Goal: Transaction & Acquisition: Purchase product/service

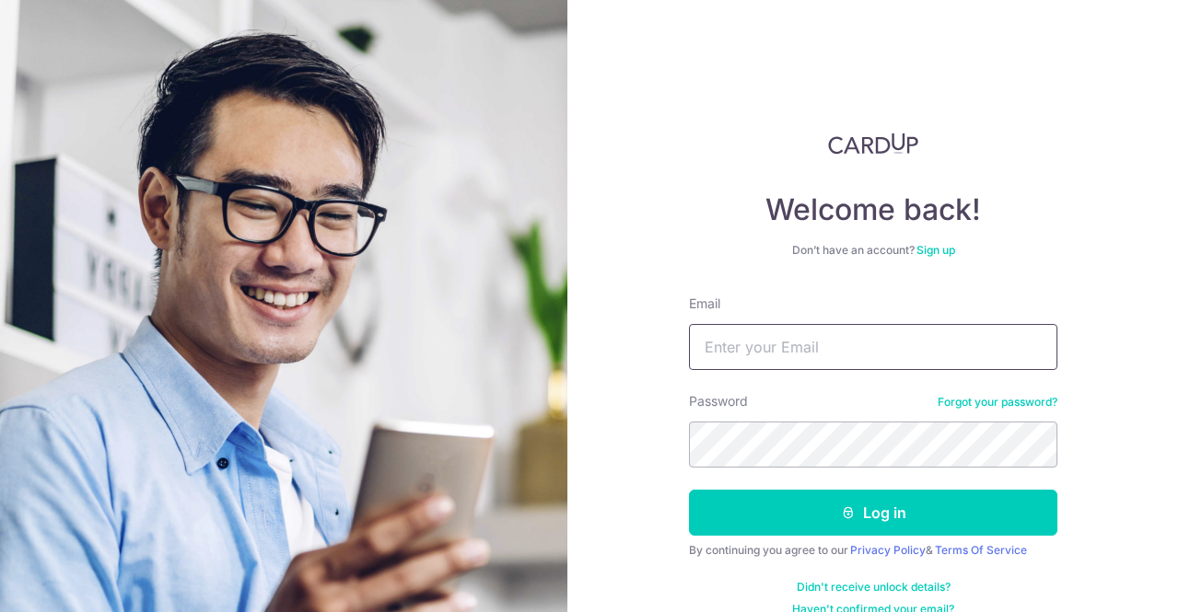
drag, startPoint x: 0, startPoint y: 0, endPoint x: 805, endPoint y: 367, distance: 884.7
click at [805, 367] on input "Email" at bounding box center [873, 347] width 368 height 46
type input "[EMAIL_ADDRESS][DOMAIN_NAME]"
click at [689, 490] on button "Log in" at bounding box center [873, 513] width 368 height 46
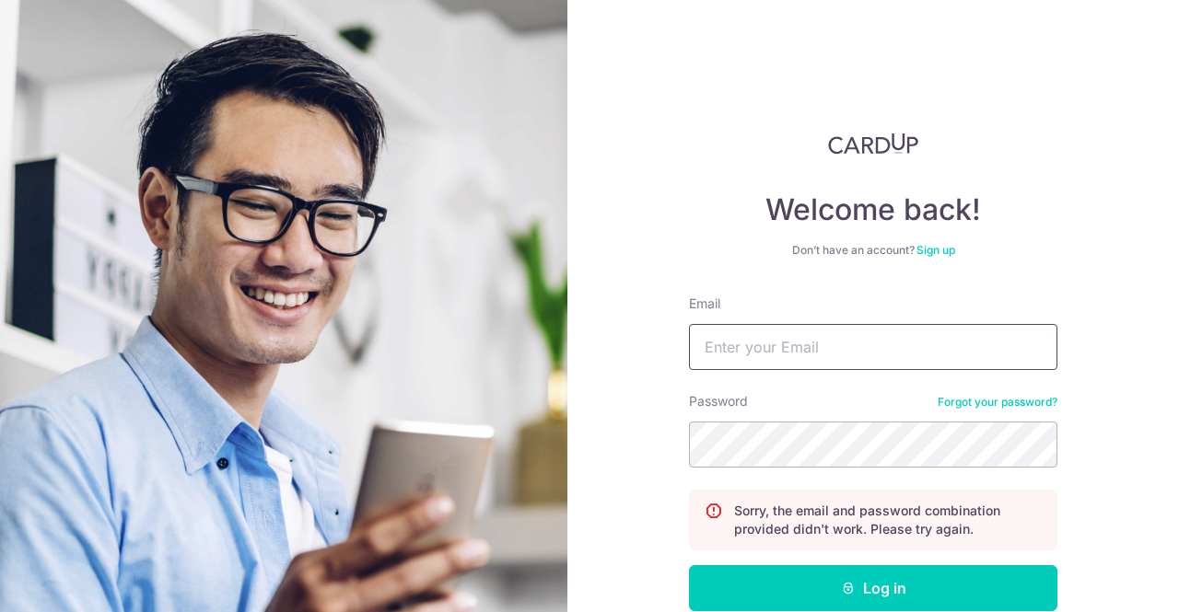
click at [815, 350] on input "Email" at bounding box center [873, 347] width 368 height 46
type input "[EMAIL_ADDRESS][DOMAIN_NAME]"
click at [689, 565] on button "Log in" at bounding box center [873, 588] width 368 height 46
click at [834, 334] on input "Email" at bounding box center [873, 347] width 368 height 46
type input "[EMAIL_ADDRESS][DOMAIN_NAME]"
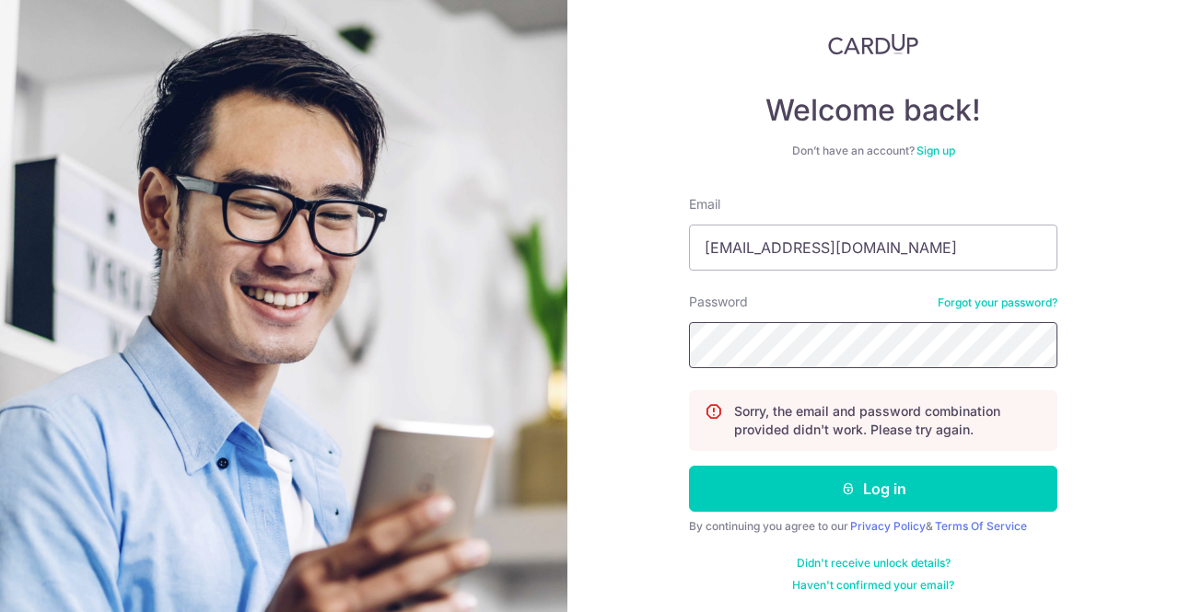
scroll to position [100, 0]
click at [884, 482] on button "Log in" at bounding box center [873, 488] width 368 height 46
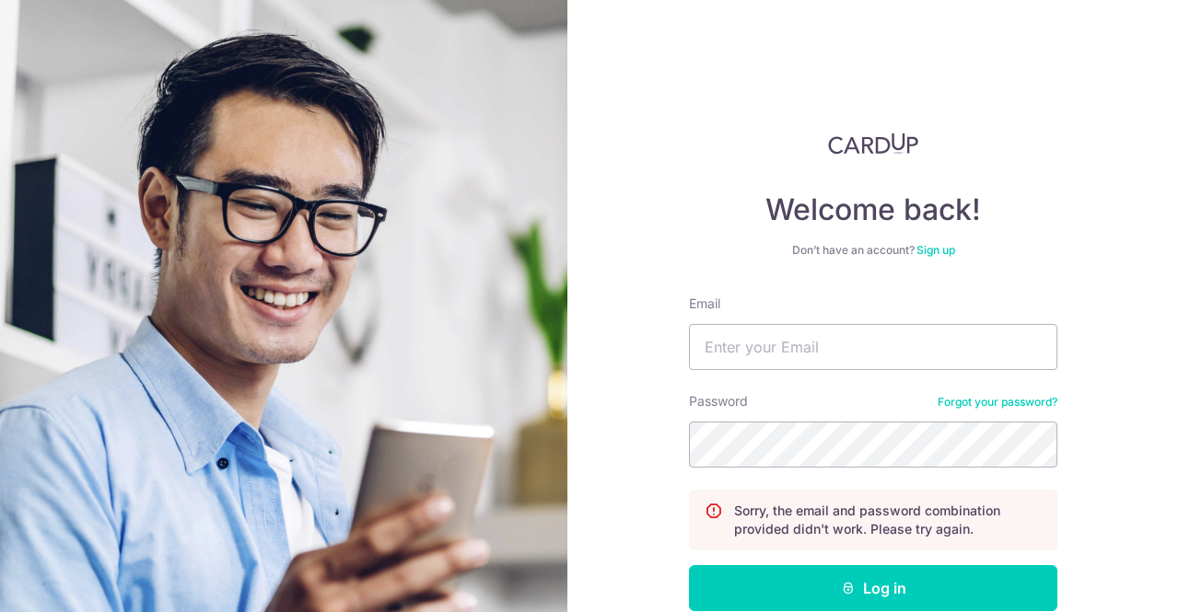
scroll to position [100, 0]
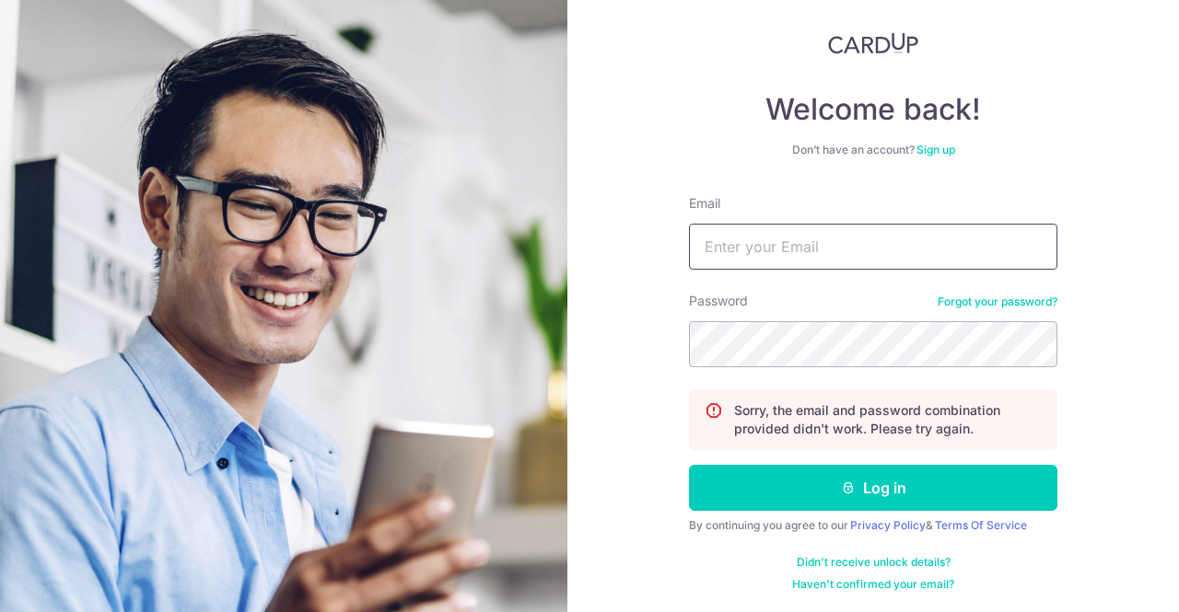
click at [867, 255] on input "Email" at bounding box center [873, 247] width 368 height 46
type input "[EMAIL_ADDRESS][DOMAIN_NAME]"
click at [689, 465] on button "Log in" at bounding box center [873, 488] width 368 height 46
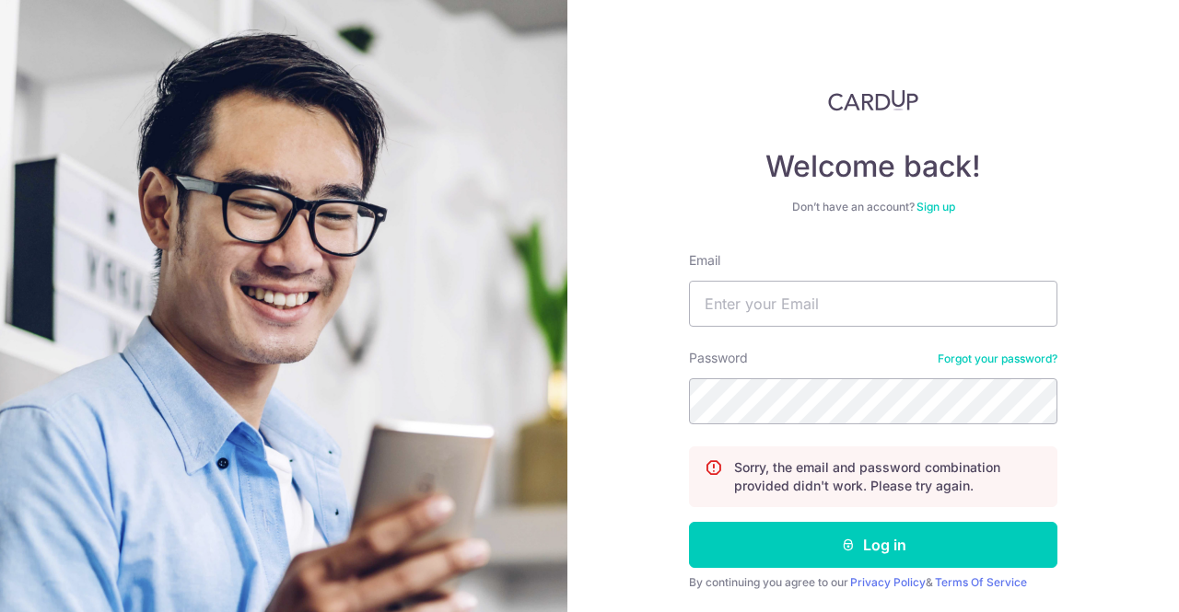
scroll to position [100, 0]
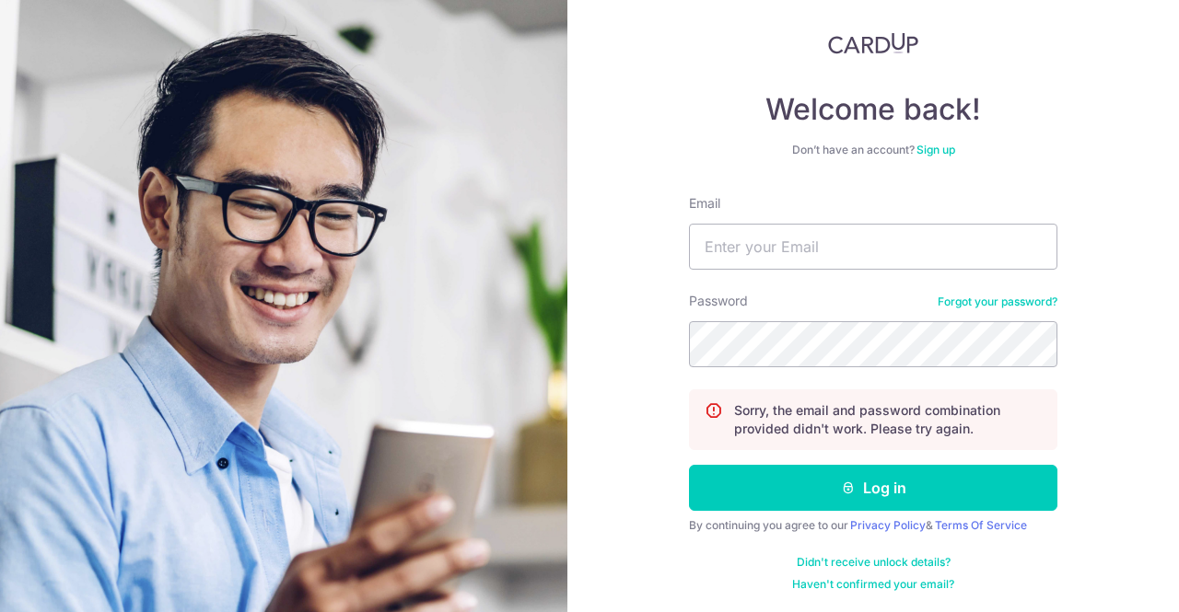
click at [969, 305] on link "Forgot your password?" at bounding box center [997, 302] width 120 height 15
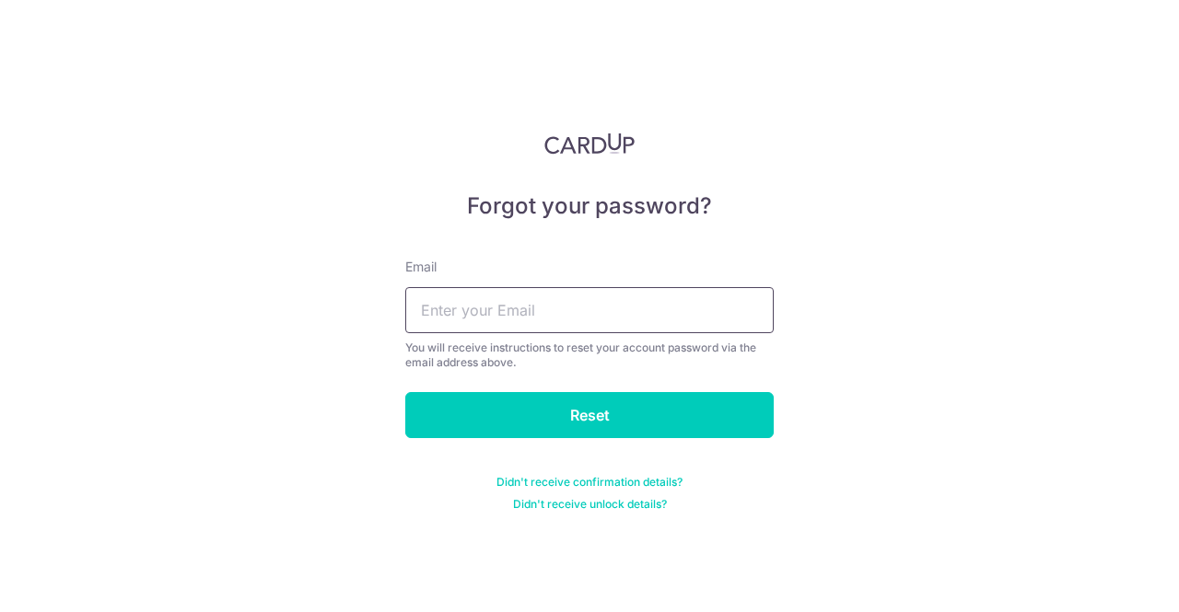
click at [704, 297] on input "text" at bounding box center [589, 310] width 368 height 46
drag, startPoint x: 637, startPoint y: 320, endPoint x: 319, endPoint y: 296, distance: 319.6
click at [319, 296] on div "Forgot your password? Email yappeiqi@genzero.co You will receive instructions t…" at bounding box center [589, 306] width 1179 height 612
type input "[EMAIL_ADDRESS][DOMAIN_NAME]"
click at [405, 392] on input "Reset" at bounding box center [589, 415] width 368 height 46
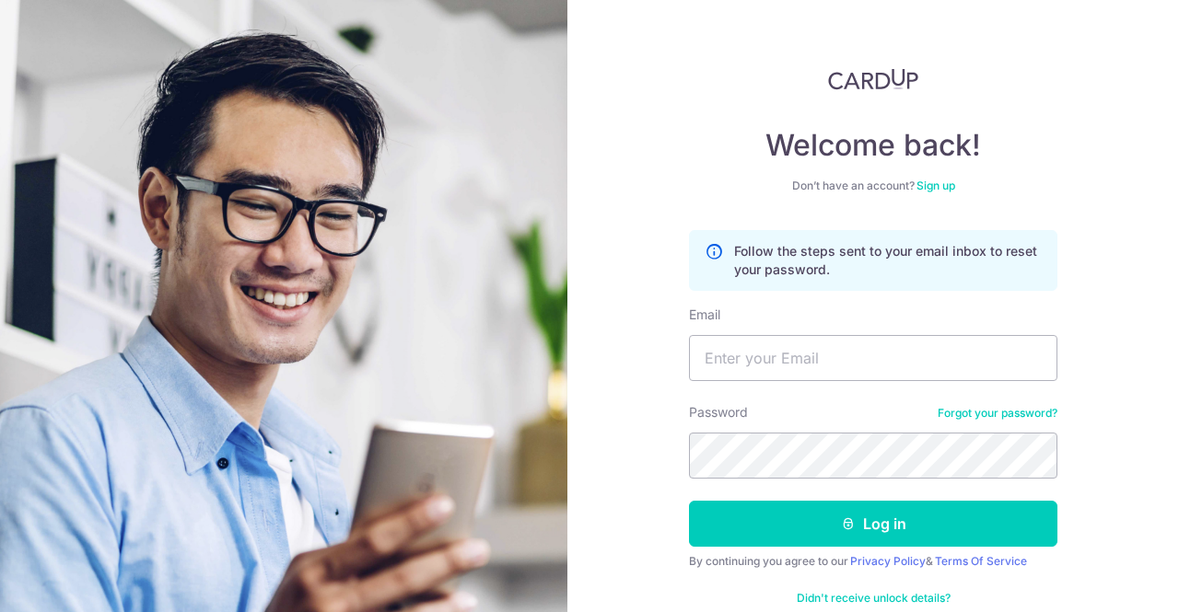
scroll to position [92, 0]
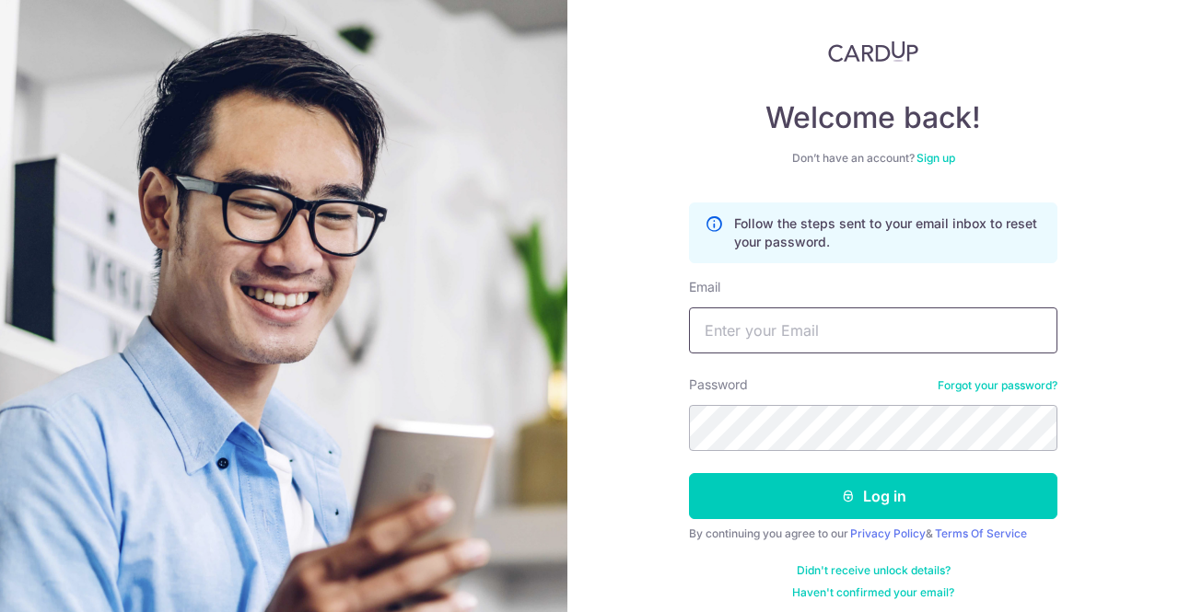
click at [805, 334] on input "Email" at bounding box center [873, 331] width 368 height 46
type input "[EMAIL_ADDRESS][DOMAIN_NAME]"
click at [689, 473] on button "Log in" at bounding box center [873, 496] width 368 height 46
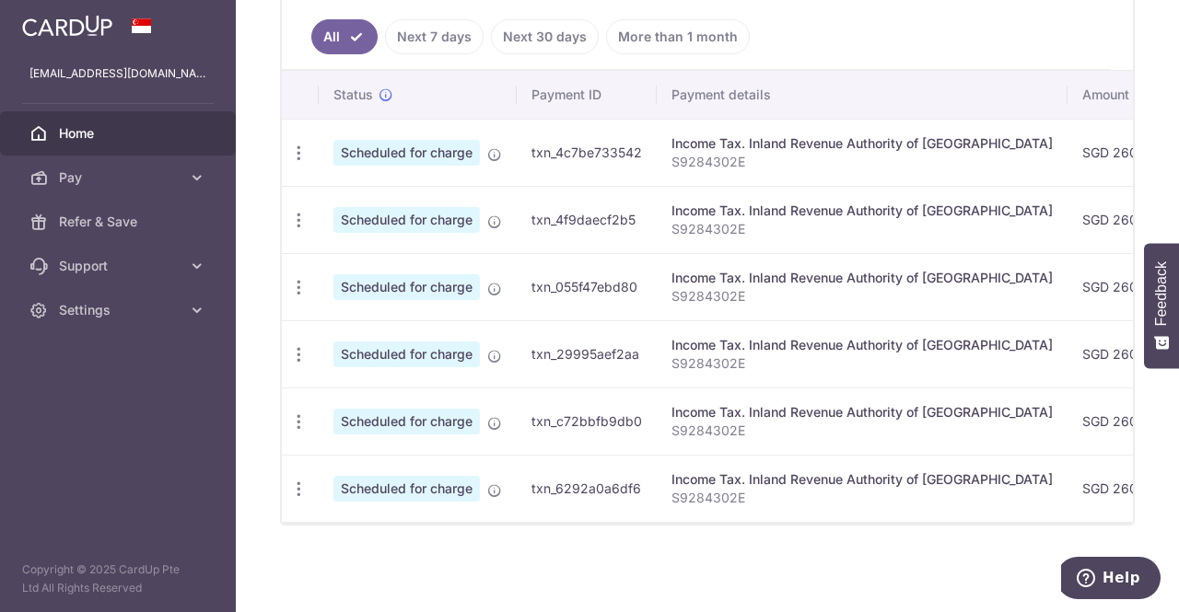
scroll to position [407, 0]
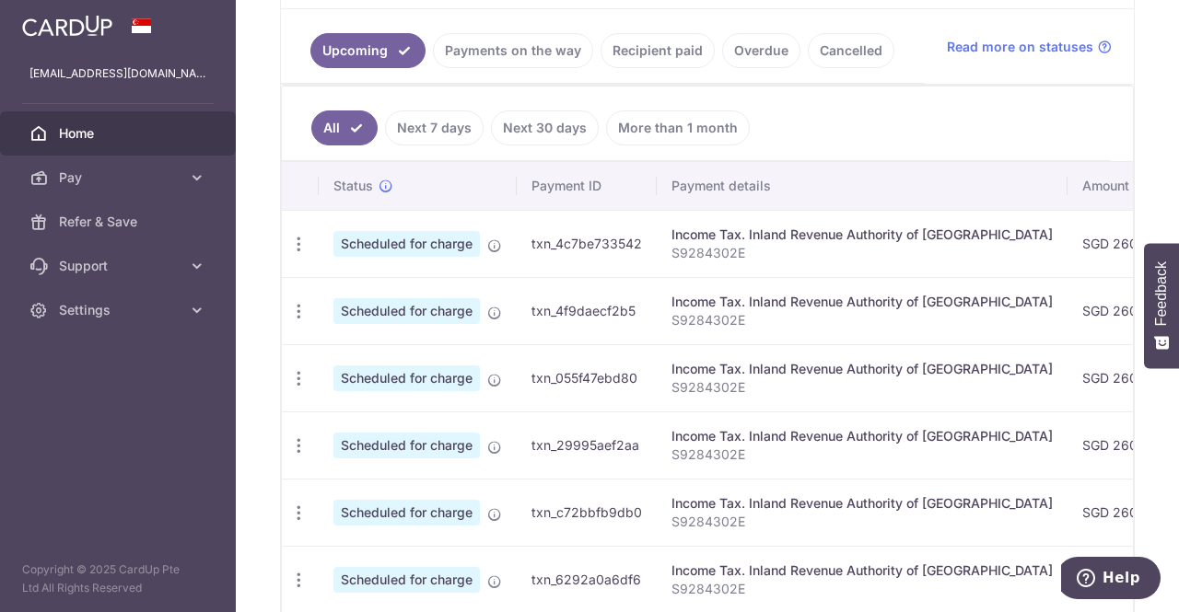
click at [661, 56] on link "Recipient paid" at bounding box center [657, 50] width 114 height 35
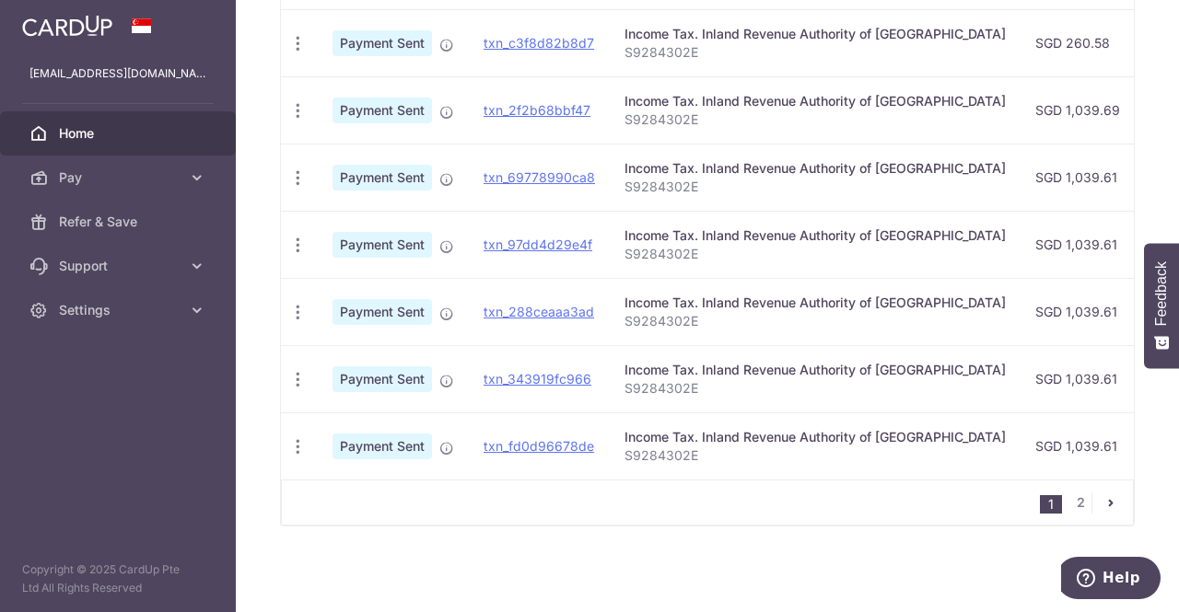
scroll to position [735, 0]
click at [1069, 502] on link "2" at bounding box center [1080, 502] width 22 height 22
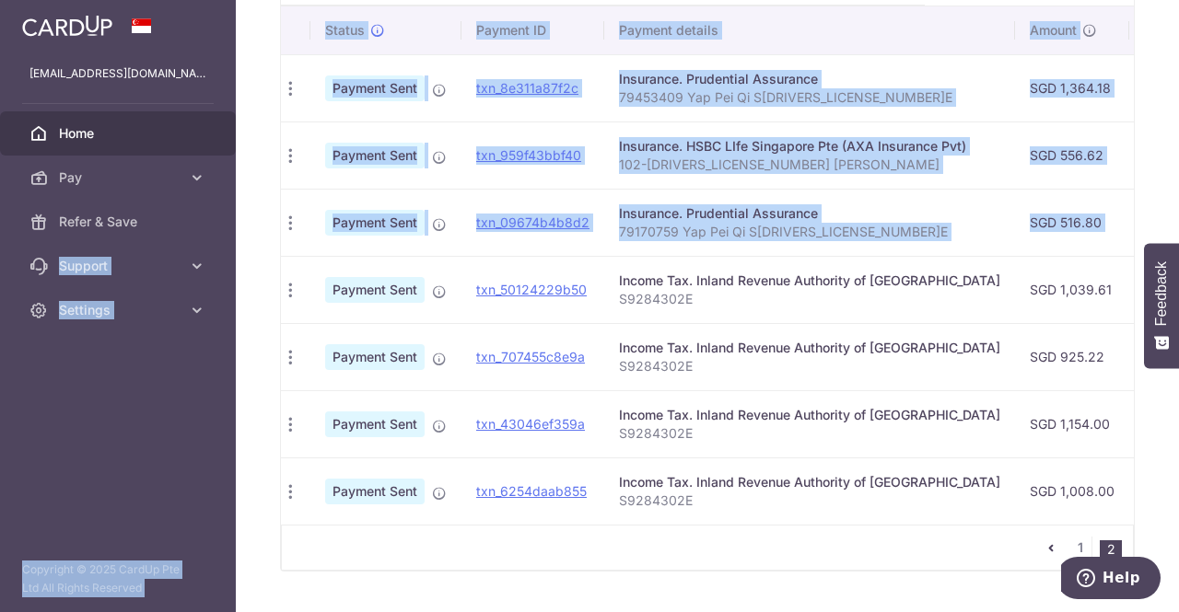
scroll to position [0, 0]
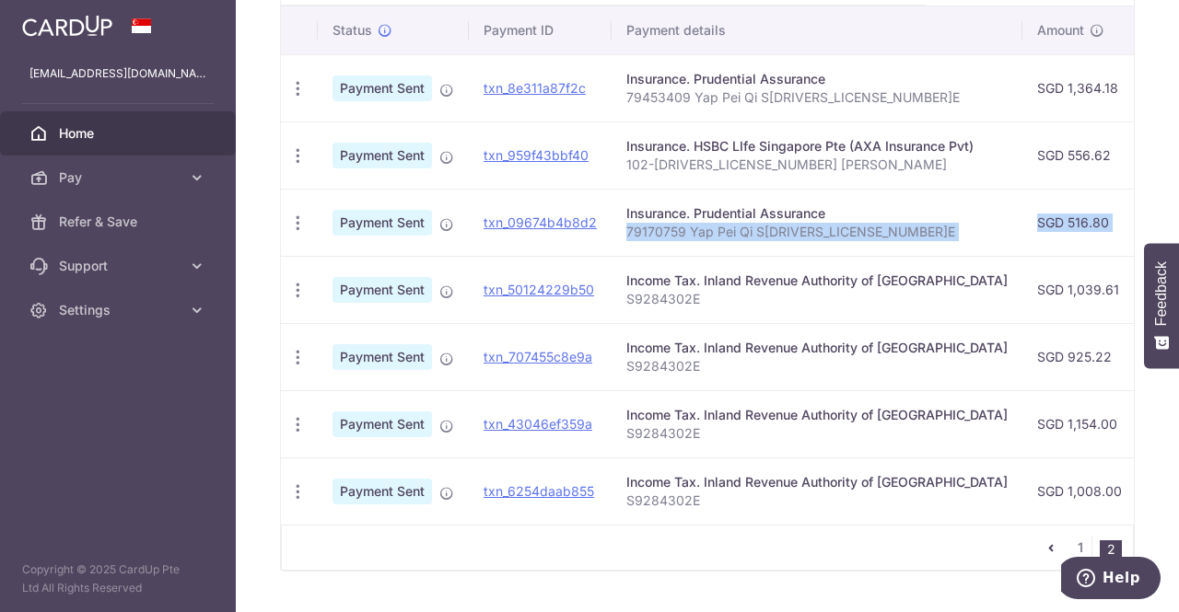
drag, startPoint x: 906, startPoint y: 227, endPoint x: 625, endPoint y: 230, distance: 280.9
click at [625, 230] on tr "PDF Receipt Payment Sent txn_09674b4b8d2 Insurance. Prudential Assurance 791707…" at bounding box center [1032, 222] width 1502 height 67
click at [858, 225] on p "79170759 Yap Pei Qi S9284302E" at bounding box center [816, 232] width 381 height 18
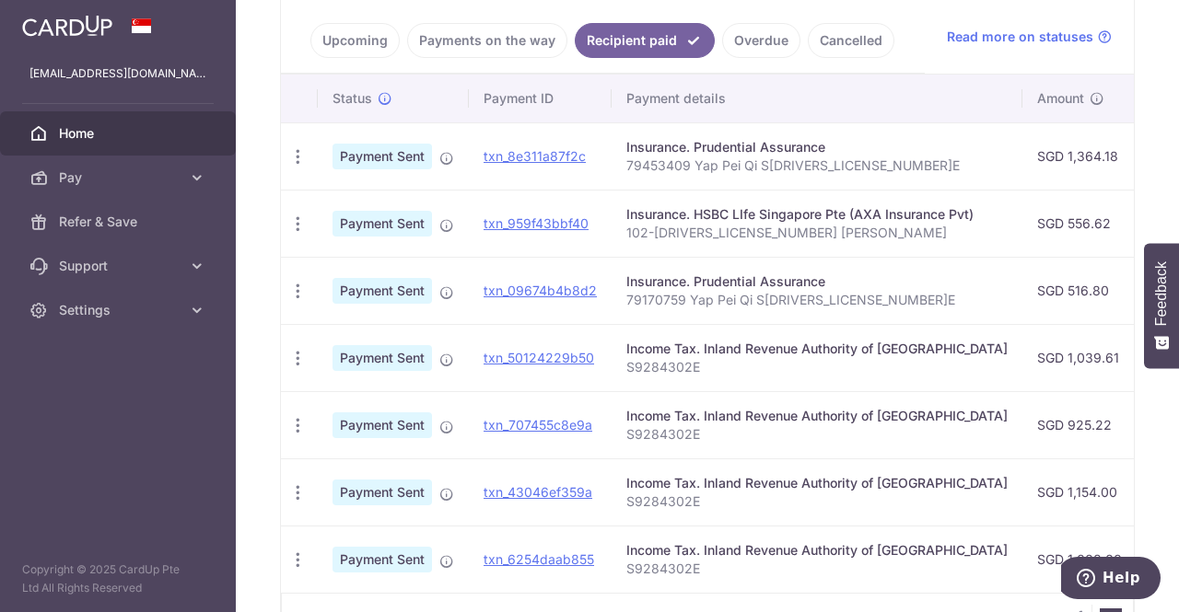
scroll to position [393, 0]
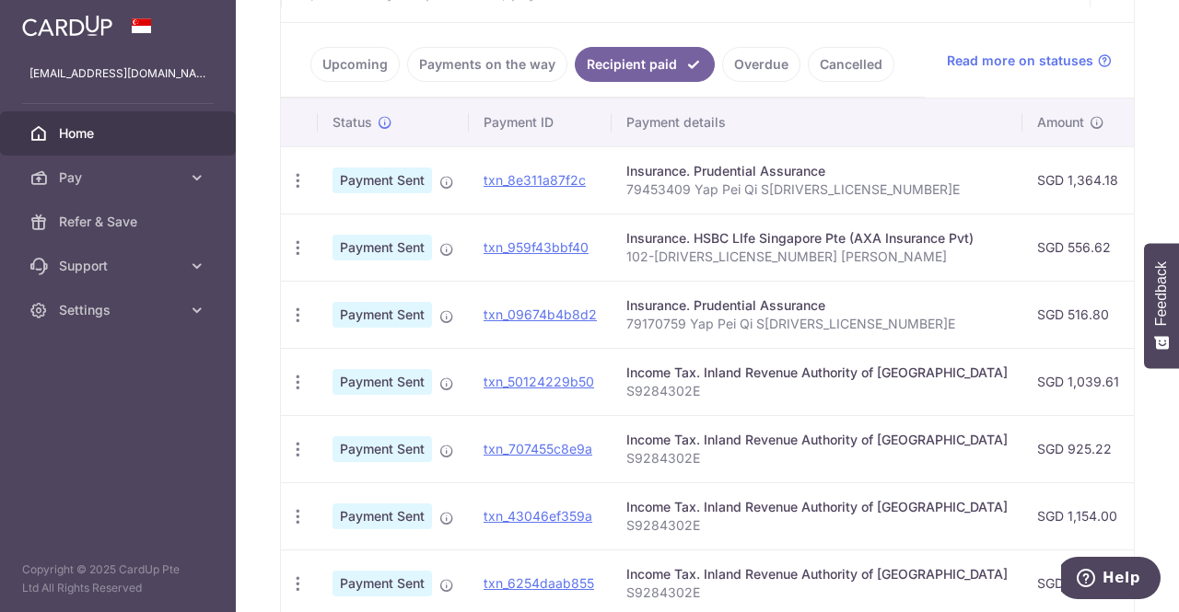
click at [959, 317] on p "79170759 Yap Pei Qi S9284302E" at bounding box center [816, 324] width 381 height 18
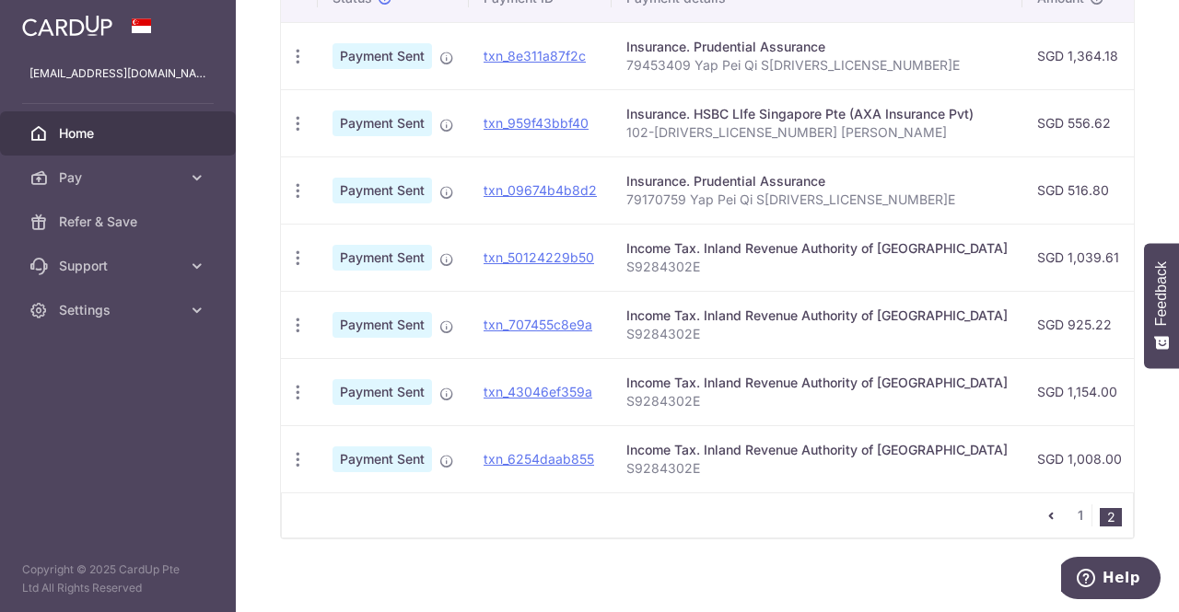
scroll to position [534, 0]
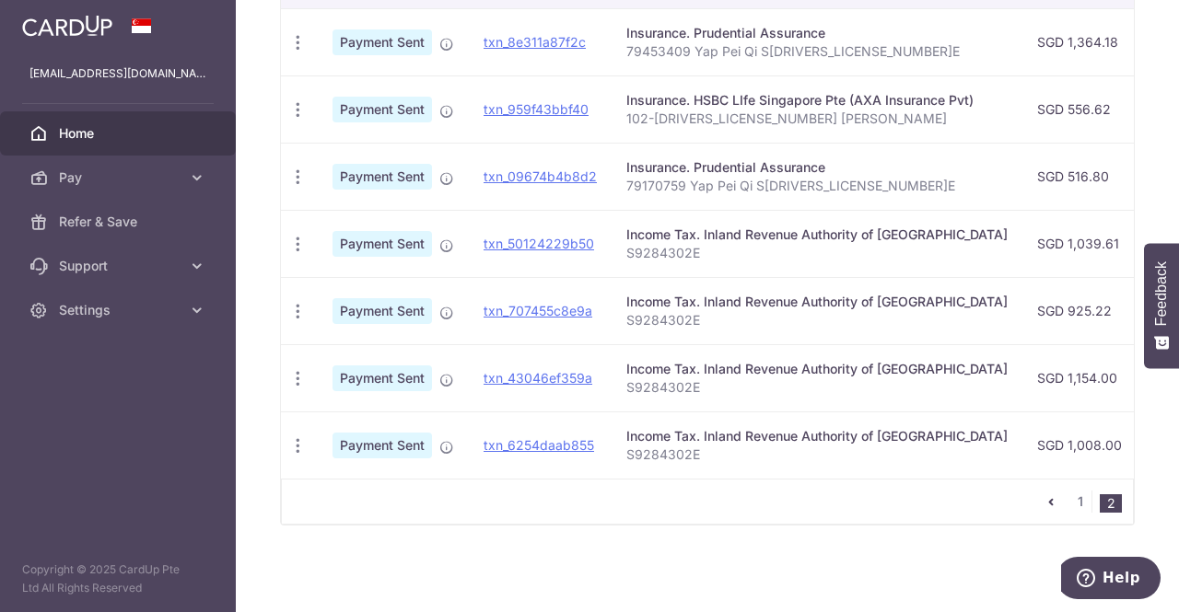
click at [125, 169] on span "Pay" at bounding box center [120, 178] width 122 height 18
click at [145, 143] on link "Home" at bounding box center [118, 133] width 236 height 44
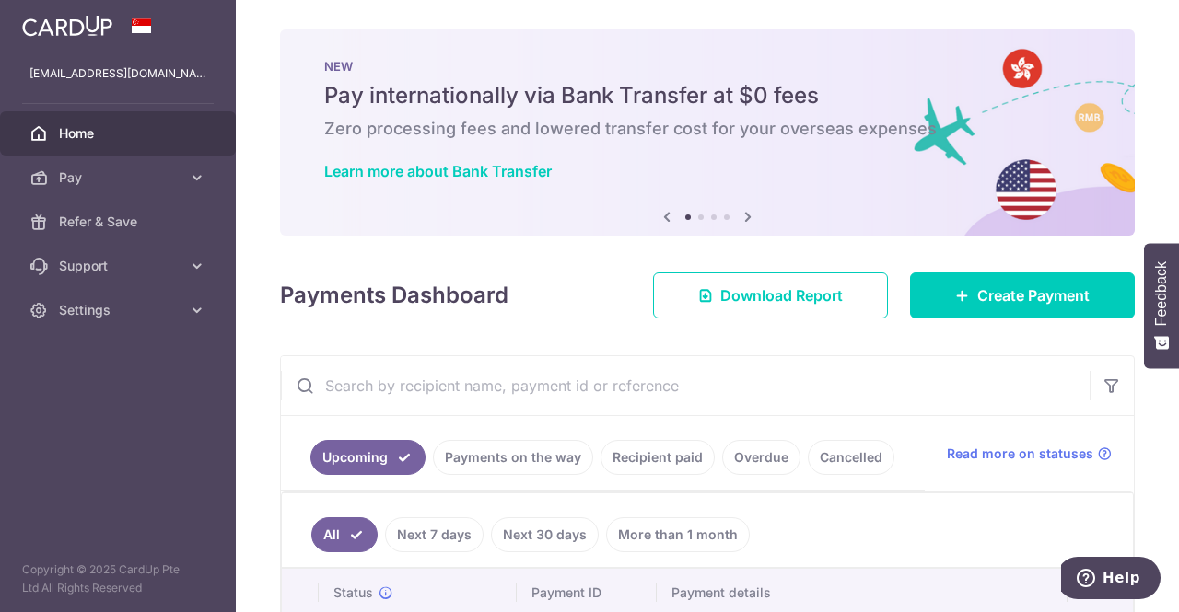
click at [742, 213] on icon at bounding box center [748, 216] width 22 height 23
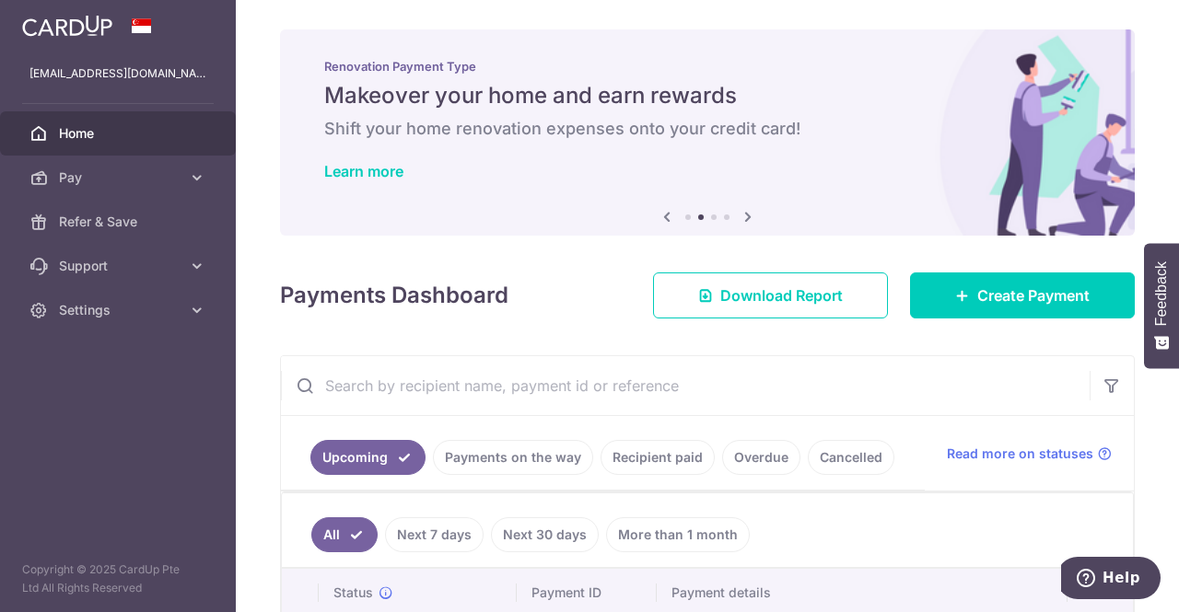
click at [742, 216] on icon at bounding box center [748, 216] width 22 height 23
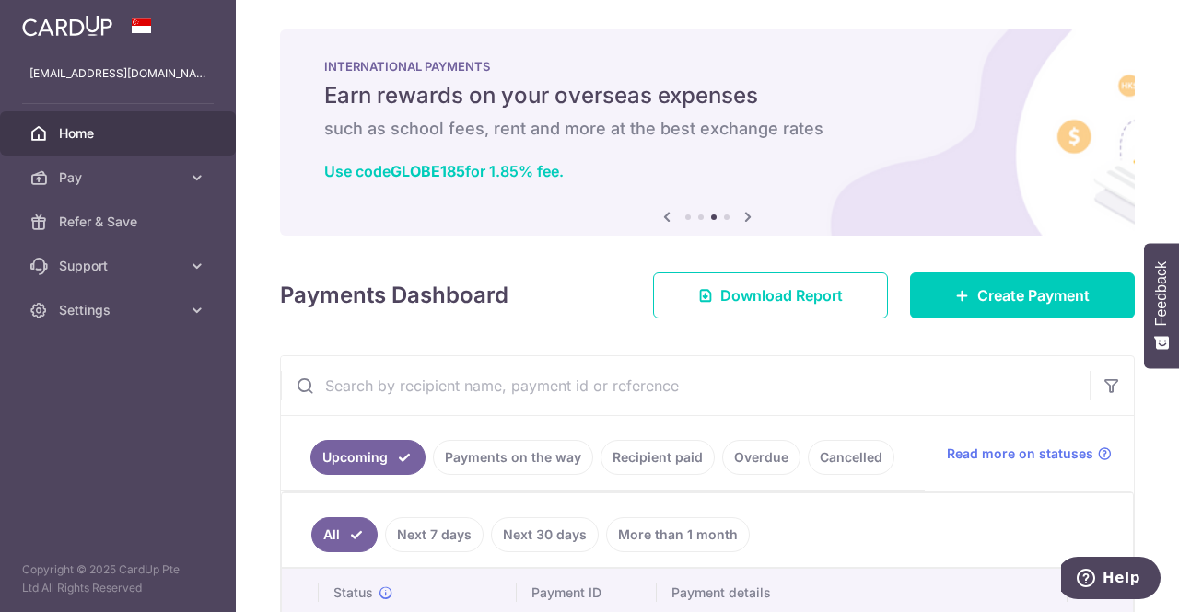
click at [742, 216] on icon at bounding box center [748, 216] width 22 height 23
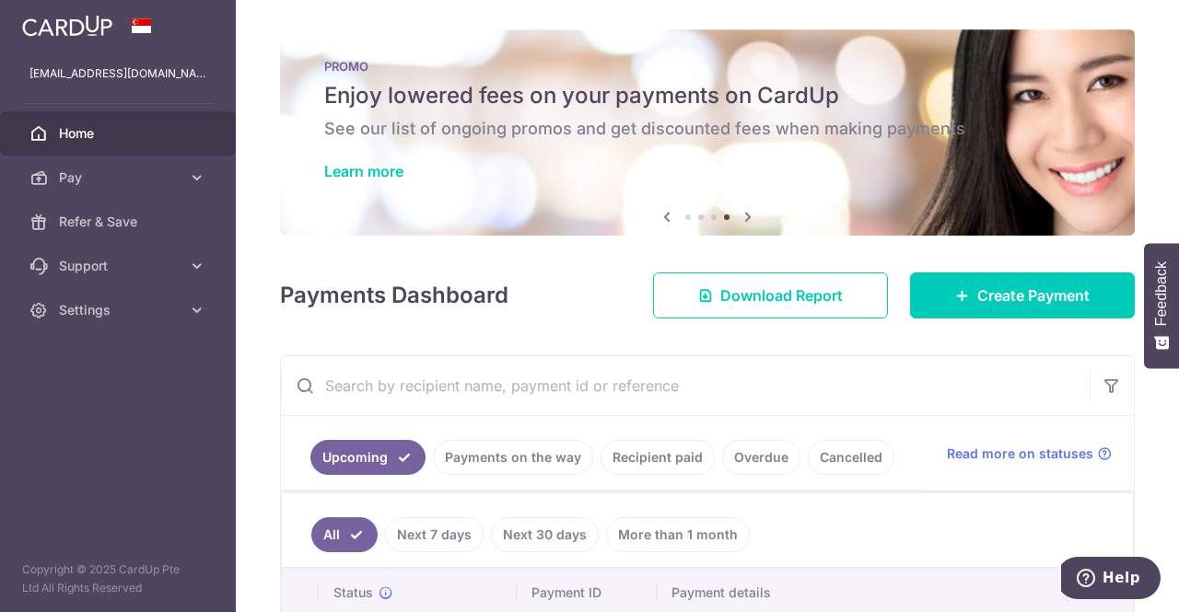
click at [715, 130] on h6 "See our list of ongoing promos and get discounted fees when making payments" at bounding box center [707, 129] width 766 height 22
click at [390, 170] on link "Learn more" at bounding box center [363, 171] width 79 height 18
click at [1030, 305] on span "Create Payment" at bounding box center [1033, 296] width 112 height 22
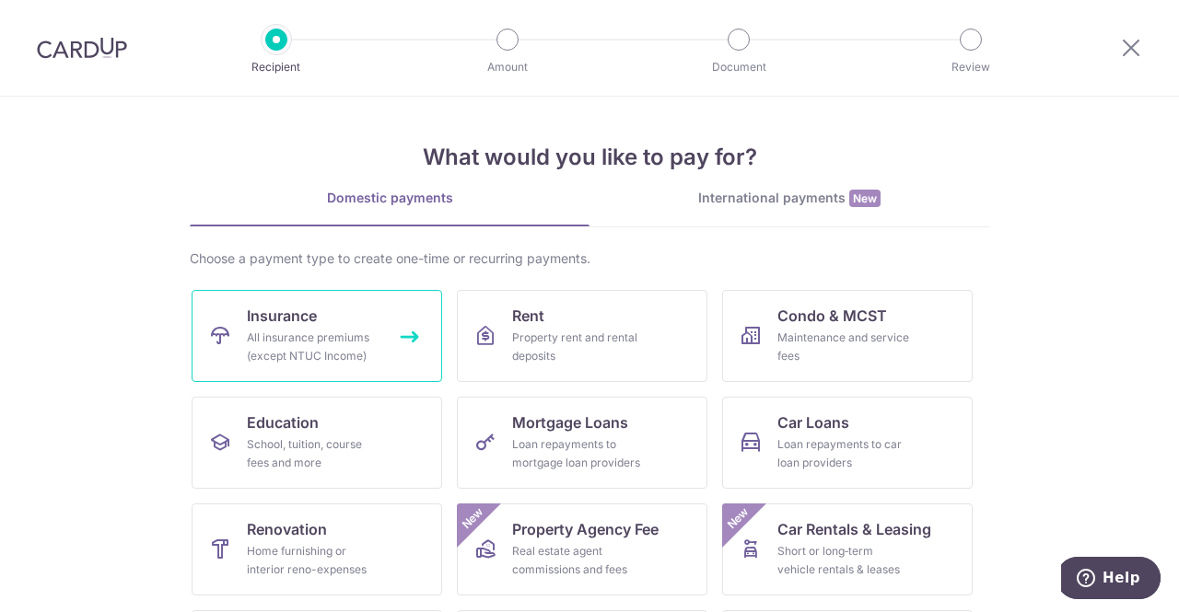
click at [405, 336] on link "Insurance All insurance premiums (except NTUC Income)" at bounding box center [317, 336] width 250 height 92
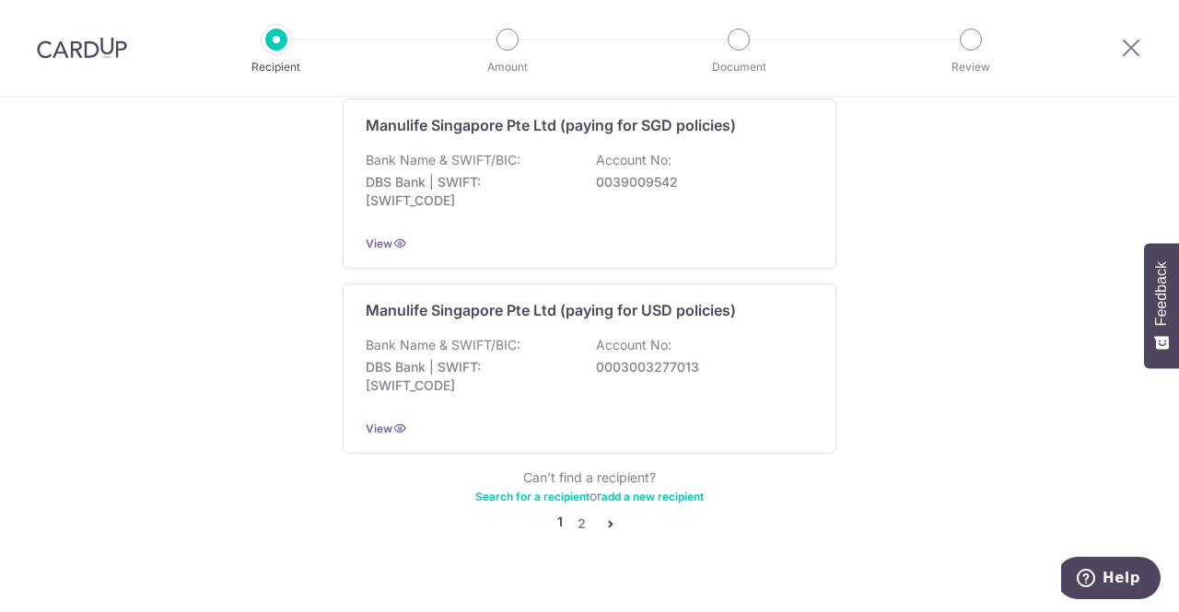
scroll to position [1891, 0]
click at [575, 511] on link "2" at bounding box center [581, 522] width 22 height 22
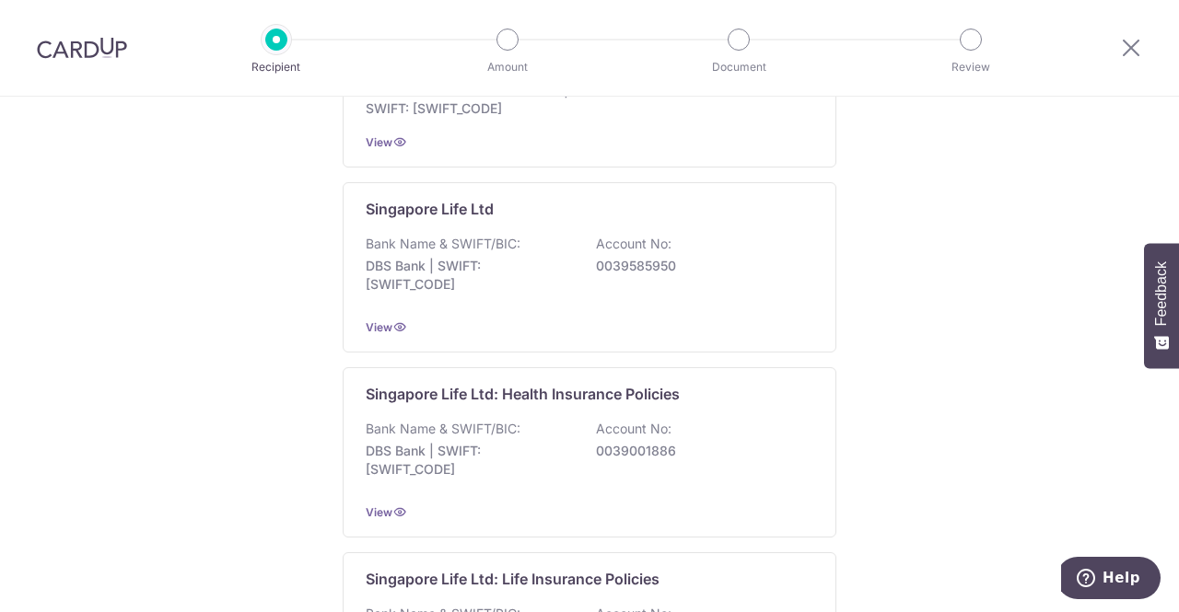
scroll to position [428, 0]
